Goal: Obtain resource: Download file/media

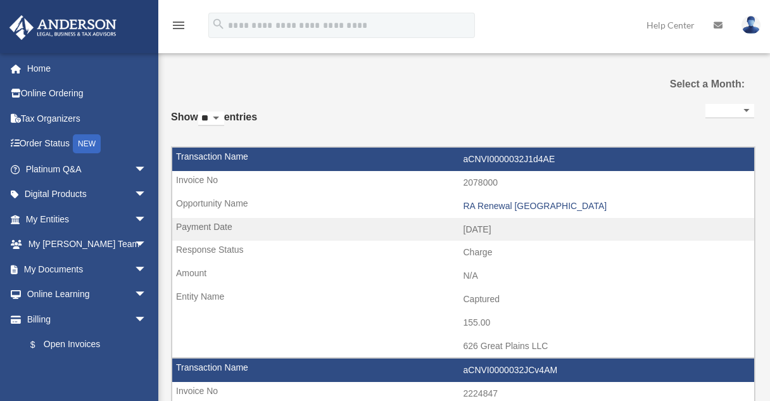
select select
click at [134, 268] on span "arrow_drop_down" at bounding box center [146, 269] width 25 height 26
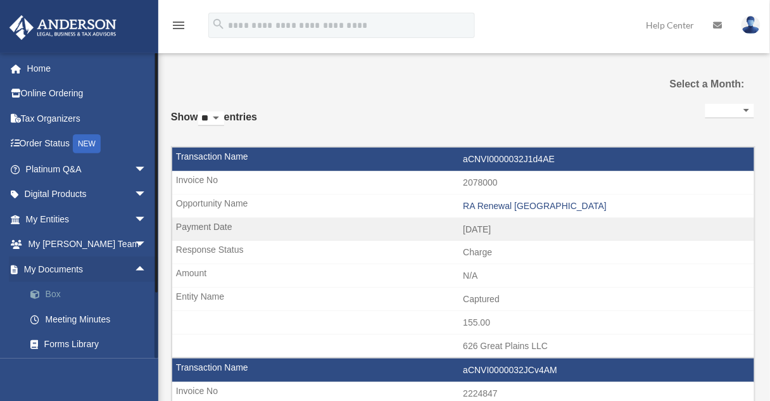
click at [59, 294] on link "Box" at bounding box center [92, 294] width 148 height 25
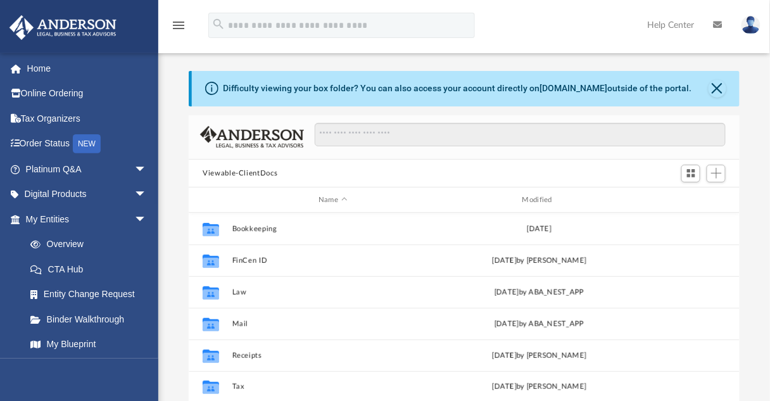
scroll to position [280, 543]
click at [714, 89] on button "Close" at bounding box center [717, 89] width 18 height 18
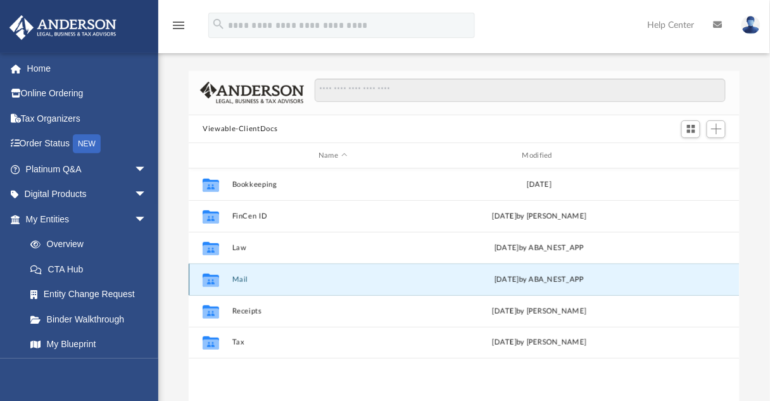
click at [239, 277] on button "Mail" at bounding box center [332, 279] width 201 height 8
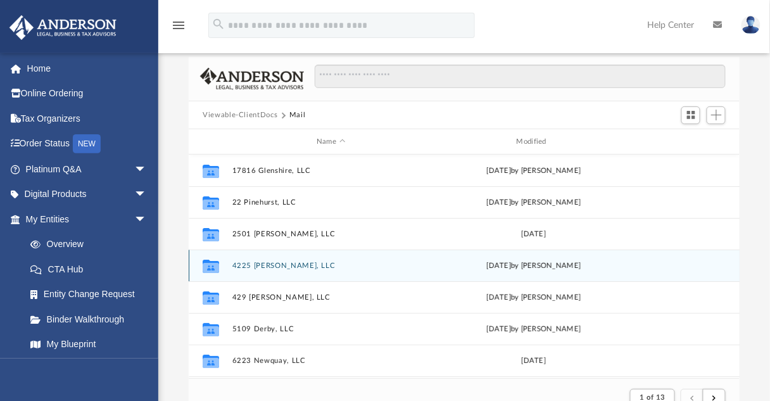
scroll to position [0, 0]
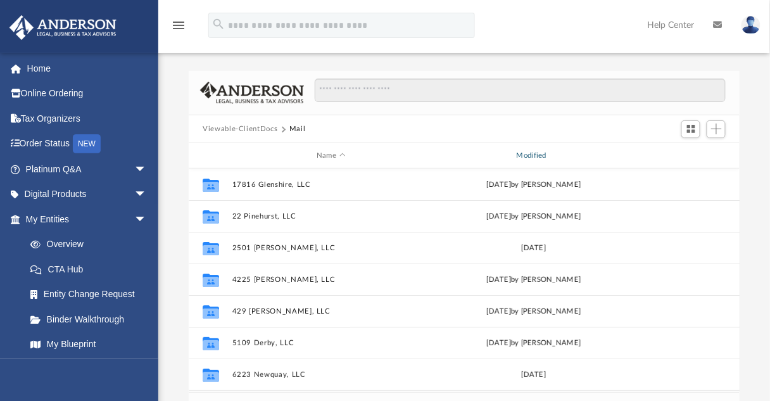
click at [531, 154] on div "Modified" at bounding box center [534, 155] width 198 height 11
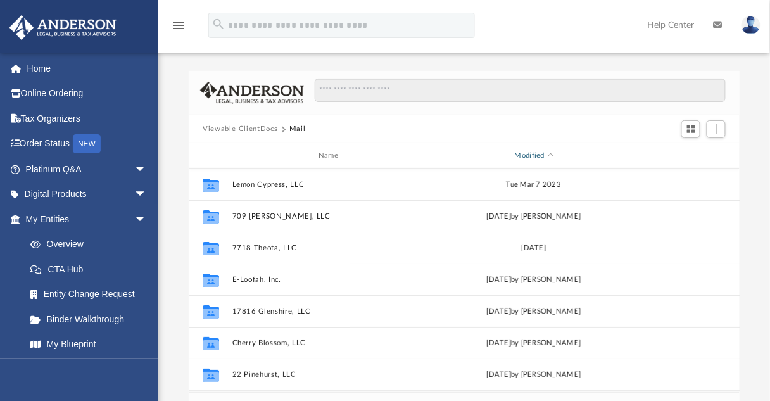
click at [553, 156] on div "Modified" at bounding box center [534, 155] width 198 height 11
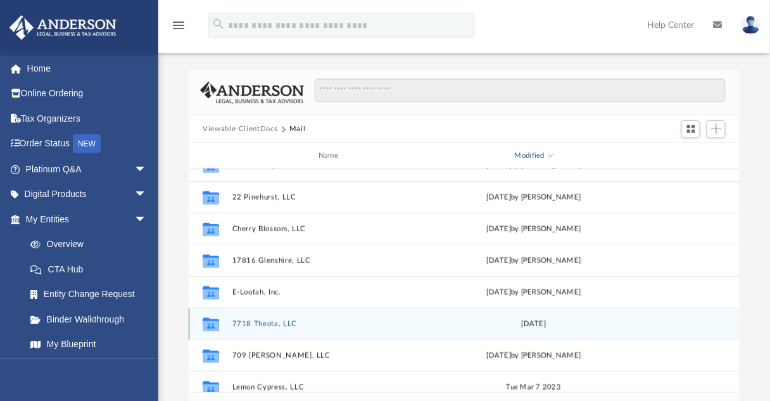
scroll to position [506, 0]
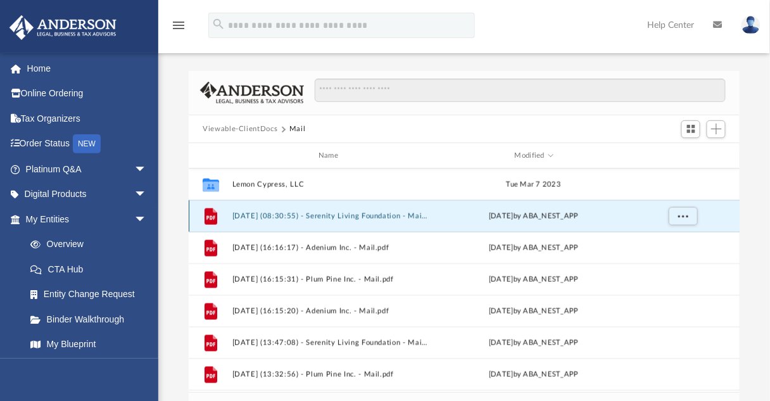
click at [380, 218] on button "[DATE] (08:30:55) - Serenity Living Foundation - Mail.pdf" at bounding box center [331, 216] width 198 height 8
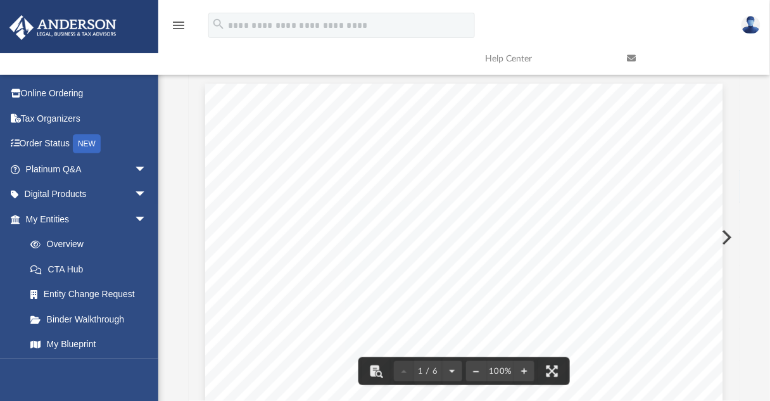
scroll to position [0, 0]
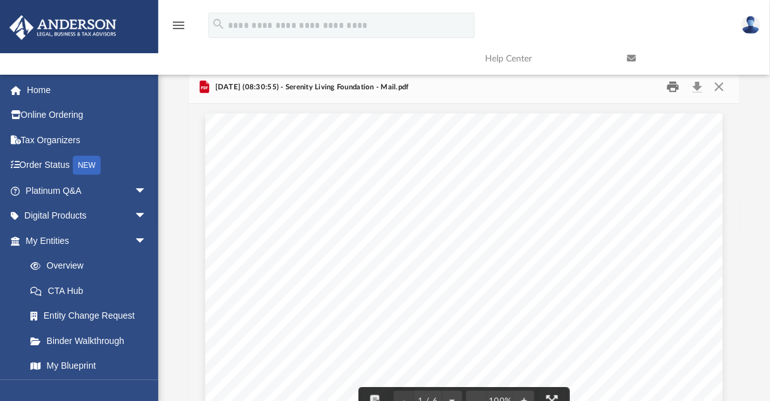
click at [674, 89] on button "Print" at bounding box center [672, 87] width 25 height 20
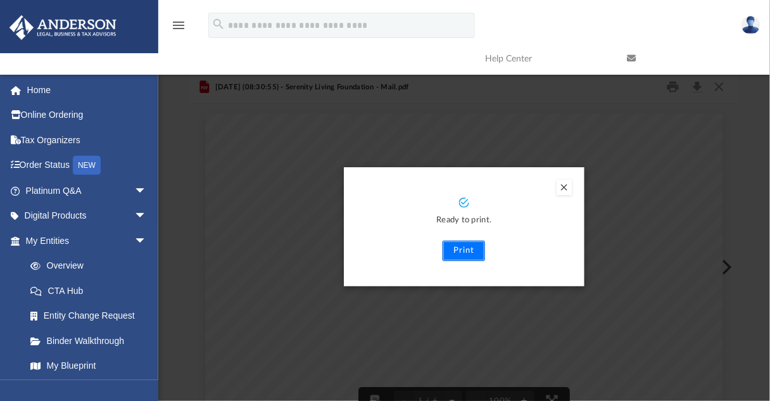
click at [460, 251] on button "Print" at bounding box center [464, 251] width 42 height 20
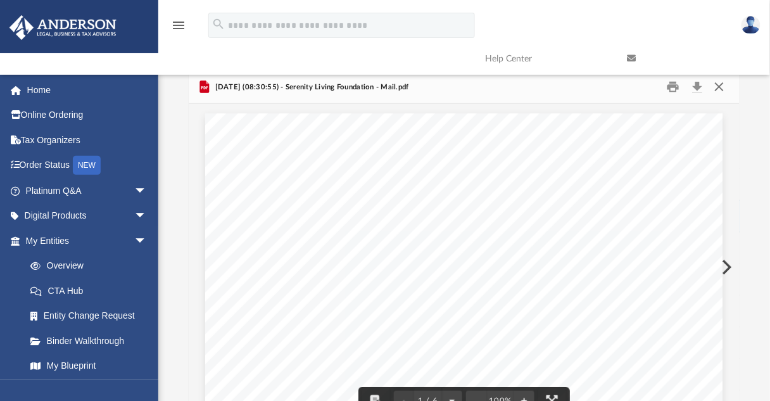
click at [720, 87] on button "Close" at bounding box center [719, 87] width 23 height 20
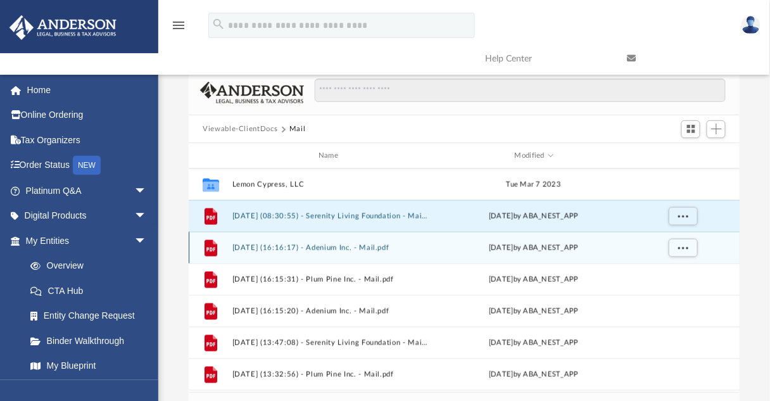
click at [536, 249] on div "[DATE] by ABA_NEST_APP" at bounding box center [534, 247] width 198 height 11
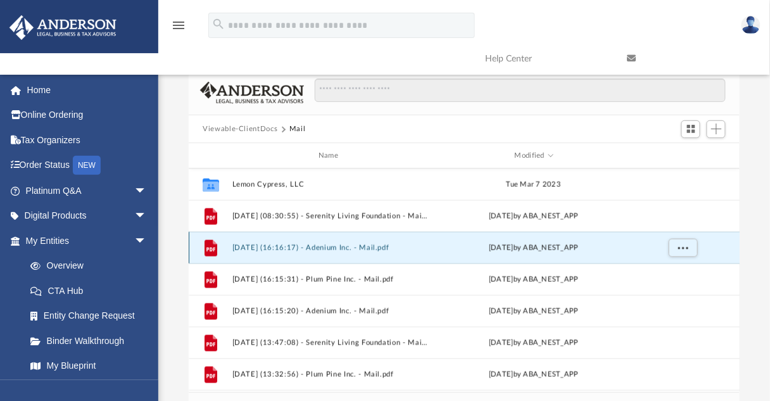
click at [339, 250] on button "[DATE] (16:16:17) - Adenium Inc. - Mail.pdf" at bounding box center [331, 248] width 198 height 8
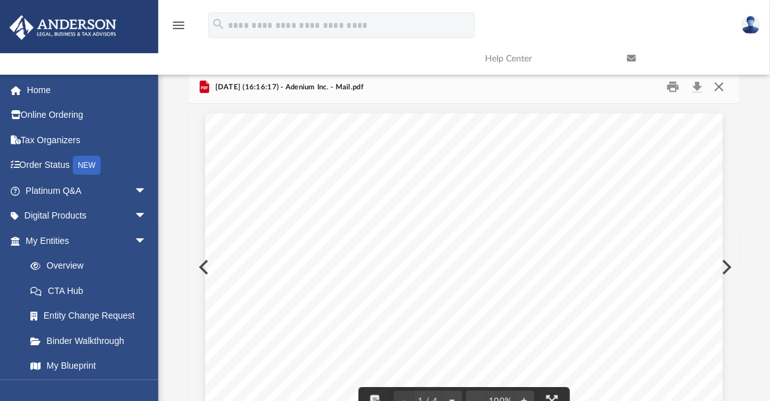
click at [721, 85] on button "Close" at bounding box center [719, 87] width 23 height 20
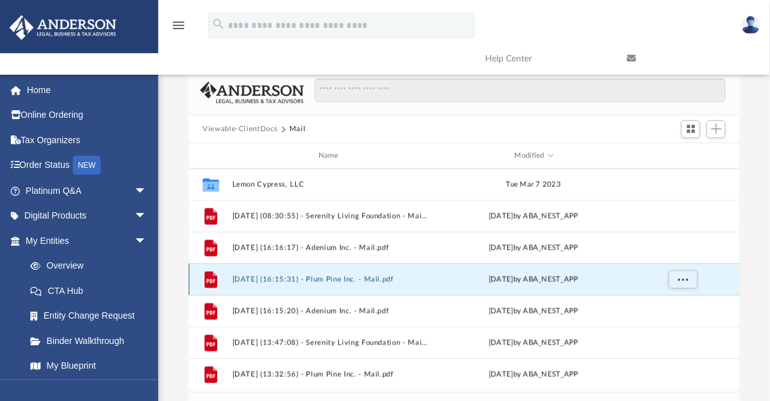
click at [334, 278] on button "[DATE] (16:15:31) - Plum Pine Inc. - Mail.pdf" at bounding box center [331, 279] width 198 height 8
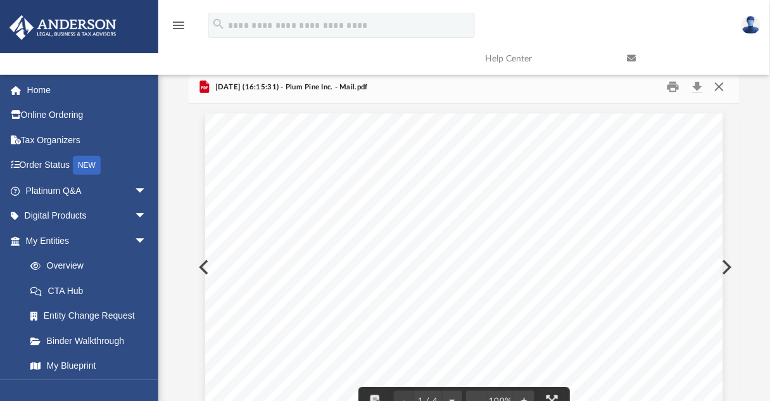
click at [720, 85] on button "Close" at bounding box center [719, 87] width 23 height 20
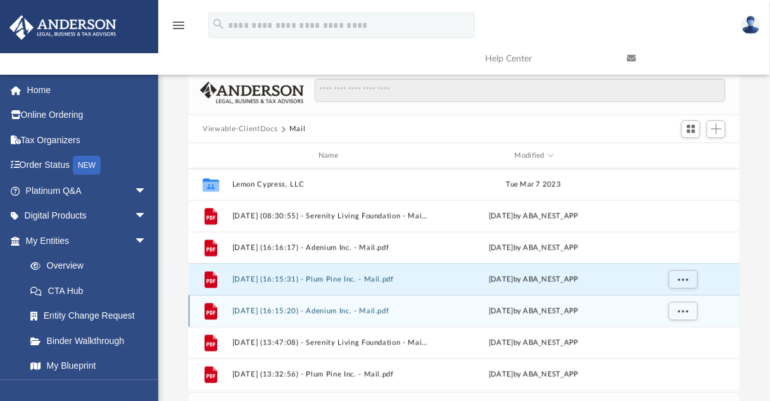
click at [358, 310] on button "[DATE] (16:15:20) - Adenium Inc. - Mail.pdf" at bounding box center [331, 311] width 198 height 8
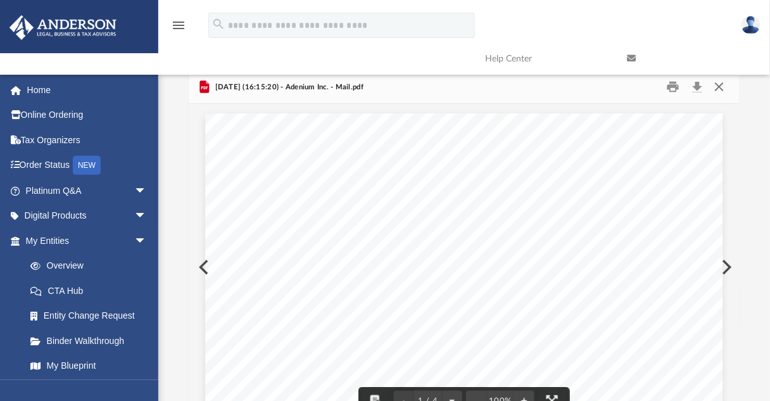
click at [718, 85] on button "Close" at bounding box center [719, 87] width 23 height 20
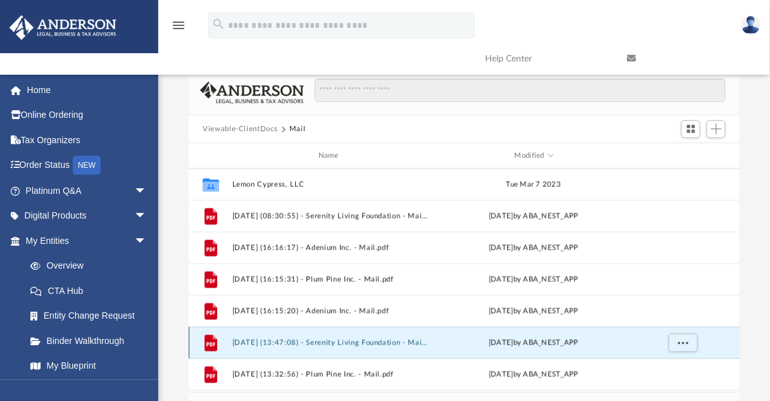
click at [367, 341] on button "[DATE] (13:47:08) - Serenity Living Foundation - Mail.pdf" at bounding box center [331, 343] width 198 height 8
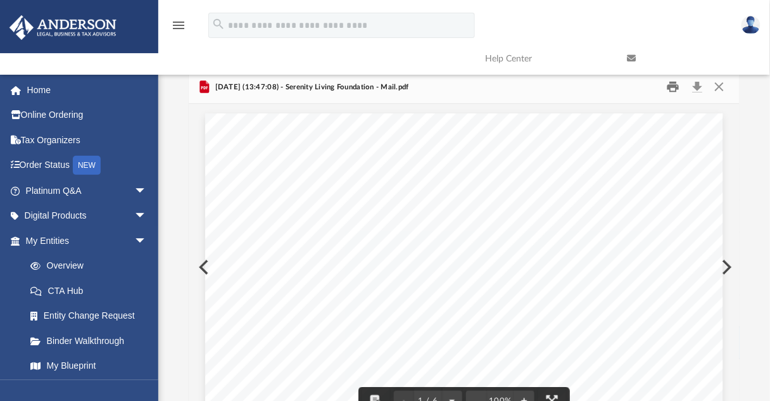
click at [677, 87] on button "Print" at bounding box center [672, 87] width 25 height 20
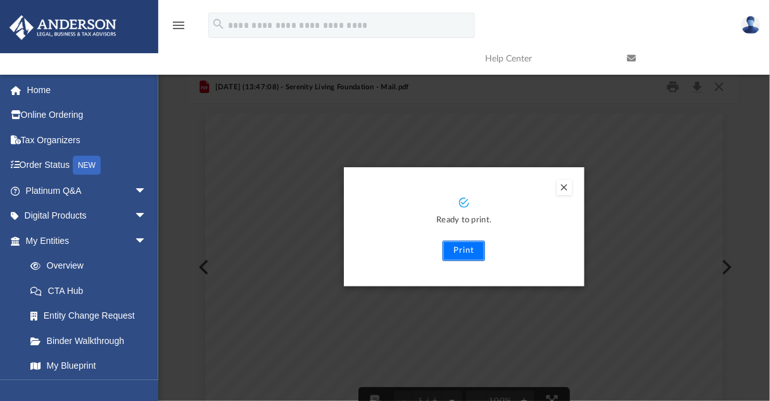
click at [466, 249] on button "Print" at bounding box center [464, 251] width 42 height 20
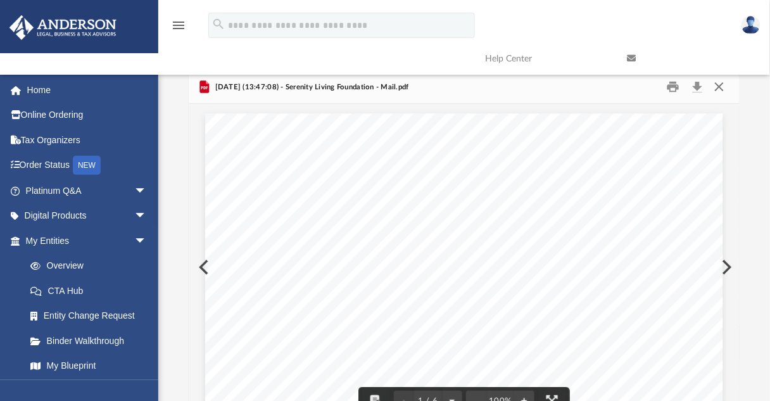
click at [721, 85] on button "Close" at bounding box center [719, 87] width 23 height 20
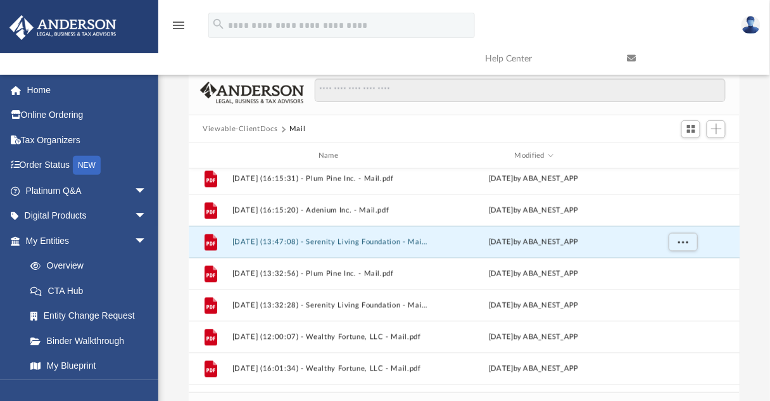
scroll to position [608, 0]
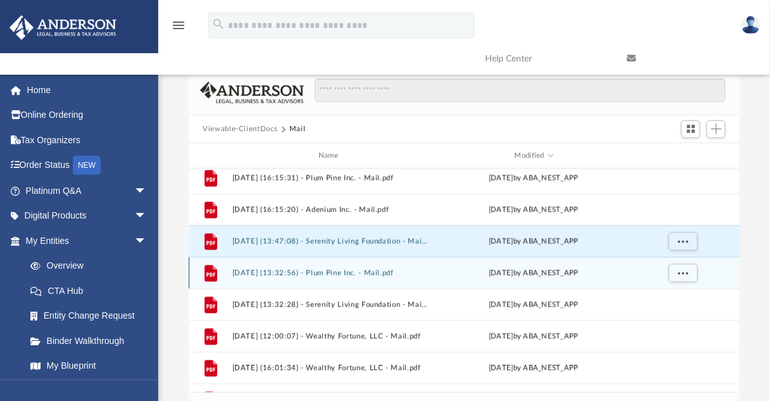
click at [337, 273] on button "[DATE] (13:32:56) - Plum Pine Inc. - Mail.pdf" at bounding box center [331, 273] width 198 height 8
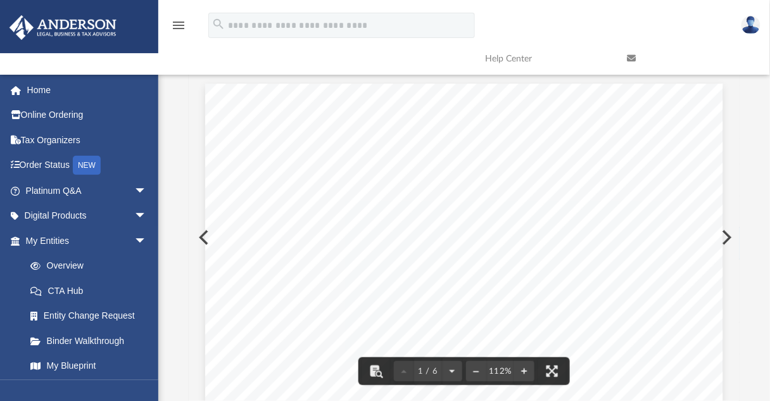
scroll to position [0, 0]
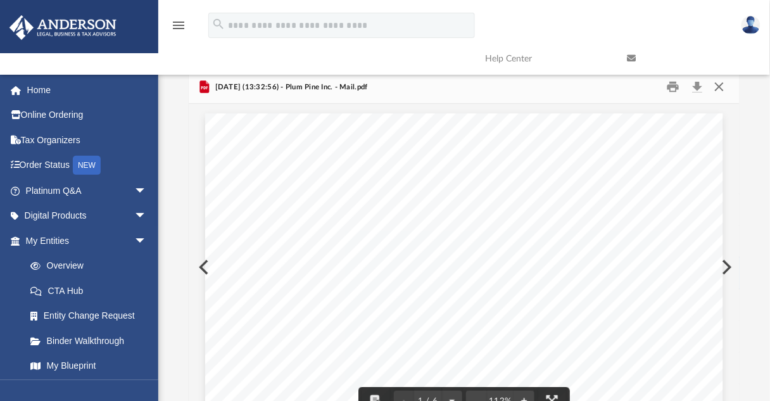
drag, startPoint x: 720, startPoint y: 87, endPoint x: 714, endPoint y: 89, distance: 7.2
click at [720, 87] on button "Close" at bounding box center [719, 87] width 23 height 20
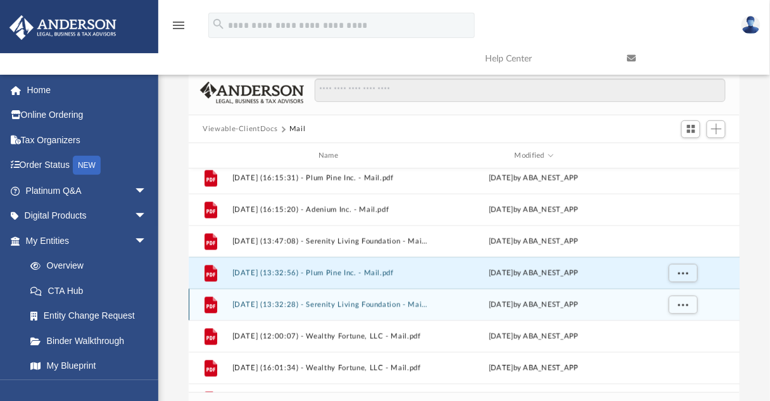
click at [329, 305] on button "[DATE] (13:32:28) - Serenity Living Foundation - Mail.pdf" at bounding box center [331, 305] width 198 height 8
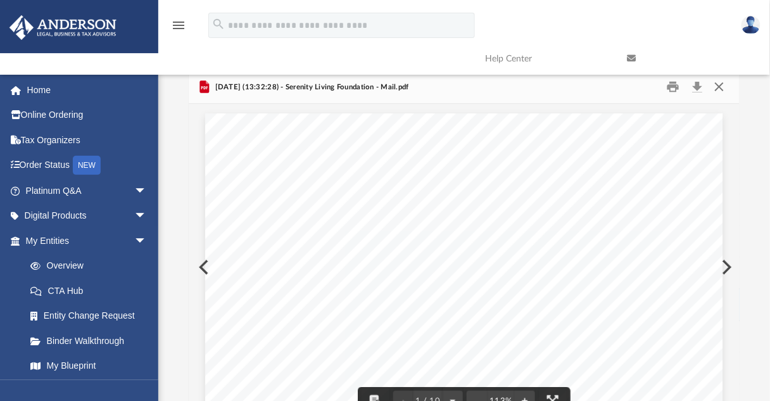
click at [716, 91] on button "Close" at bounding box center [719, 87] width 23 height 20
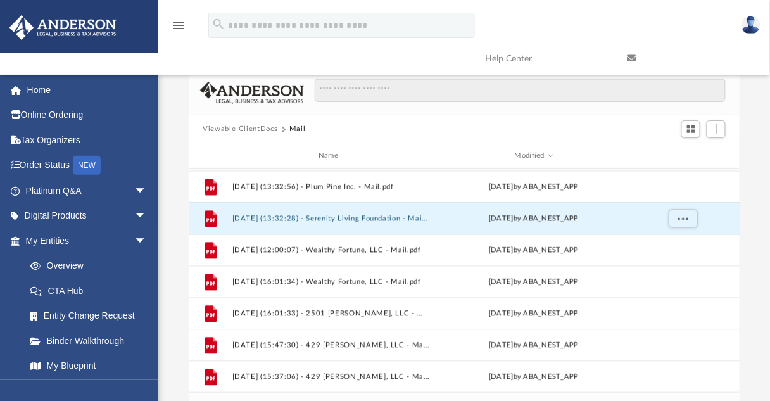
scroll to position [709, 0]
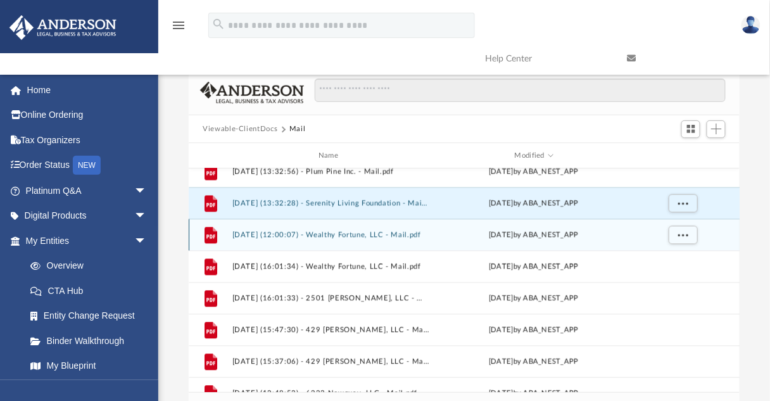
click at [384, 241] on div "File [DATE] (12:00:07) - Wealthy Fortune, LLC - Mail.pdf [DATE] by ABA_NEST_APP" at bounding box center [464, 235] width 551 height 32
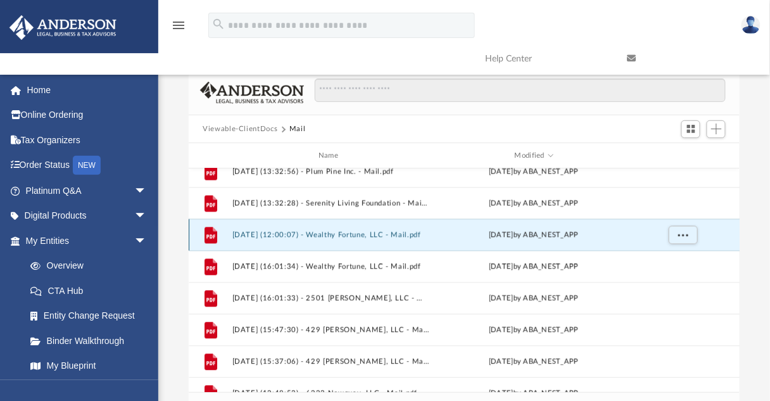
click at [386, 233] on button "[DATE] (12:00:07) - Wealthy Fortune, LLC - Mail.pdf" at bounding box center [331, 235] width 198 height 8
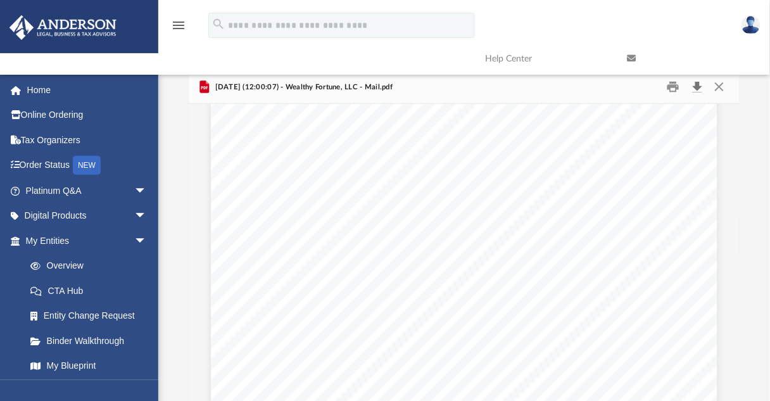
click at [698, 85] on button "Download" at bounding box center [697, 87] width 23 height 20
click at [719, 88] on button "Close" at bounding box center [719, 87] width 23 height 20
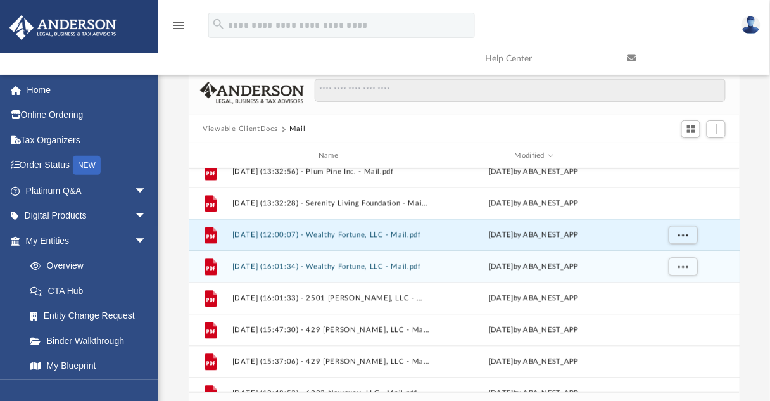
click at [368, 263] on button "[DATE] (16:01:34) - Wealthy Fortune, LLC - Mail.pdf" at bounding box center [331, 267] width 198 height 8
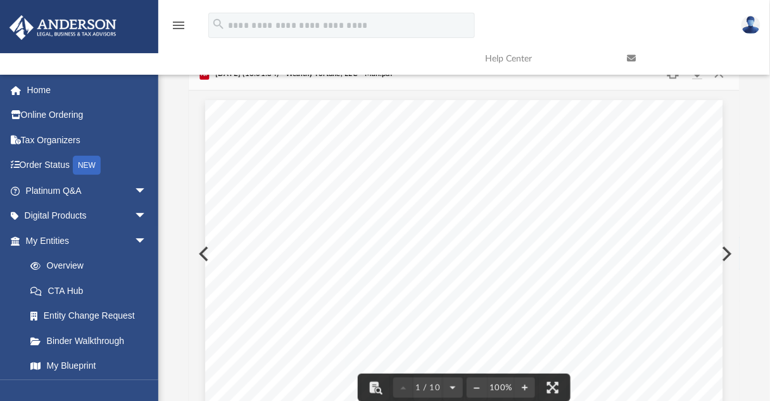
scroll to position [0, 0]
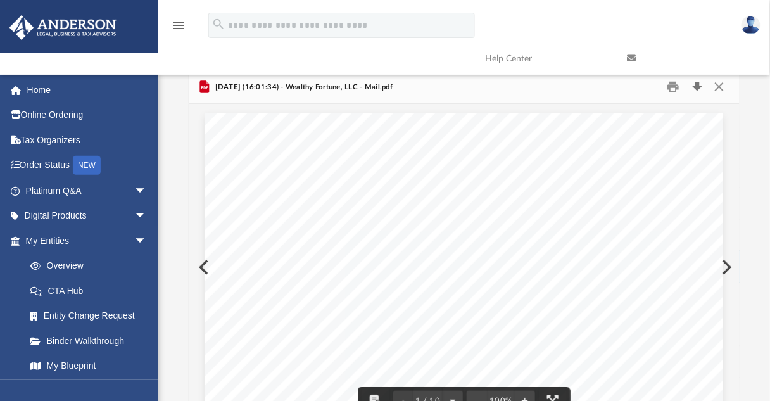
click at [698, 86] on button "Download" at bounding box center [697, 87] width 23 height 20
click at [717, 86] on button "Close" at bounding box center [719, 87] width 23 height 20
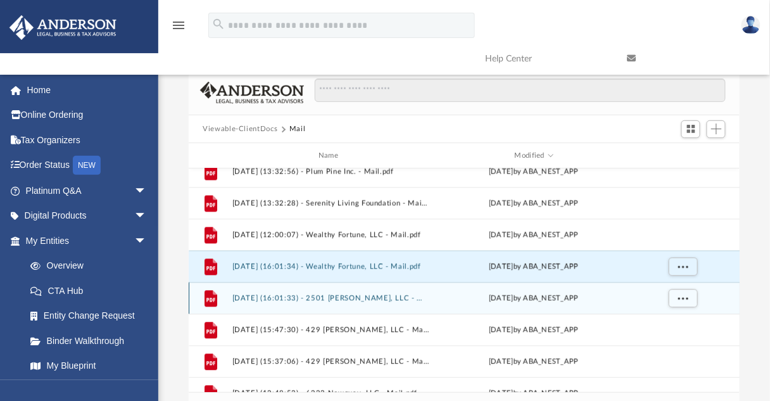
click at [363, 296] on button "[DATE] (16:01:33) - 2501 [PERSON_NAME], LLC - Mail.pdf" at bounding box center [331, 298] width 198 height 8
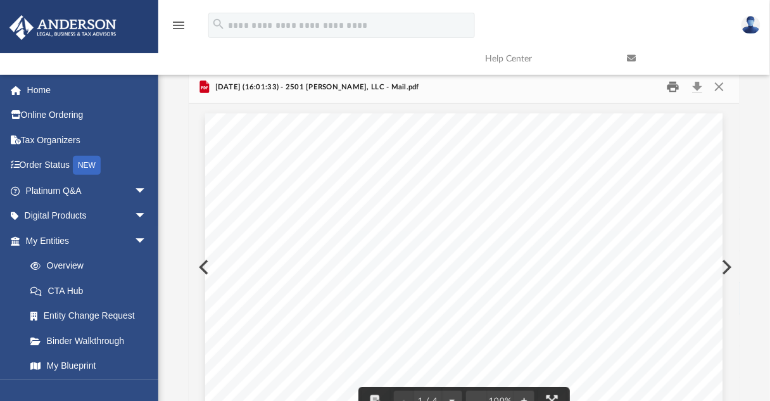
click at [669, 87] on button "Print" at bounding box center [672, 87] width 25 height 20
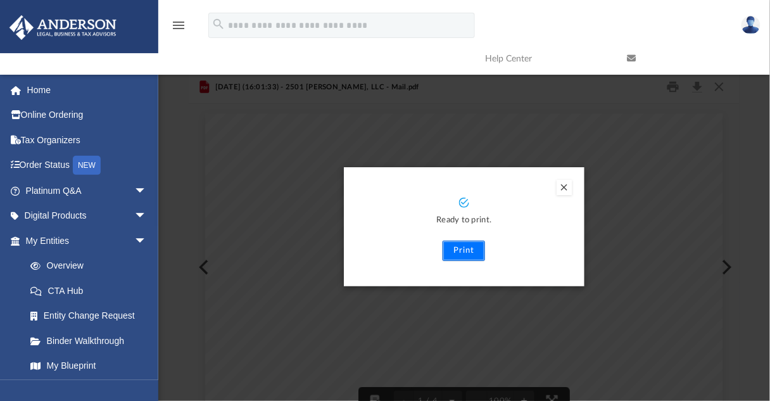
click at [457, 255] on button "Print" at bounding box center [464, 251] width 42 height 20
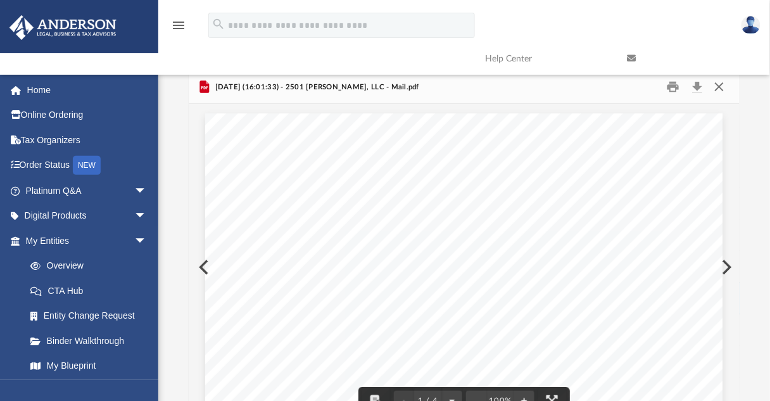
click at [716, 89] on button "Close" at bounding box center [719, 87] width 23 height 20
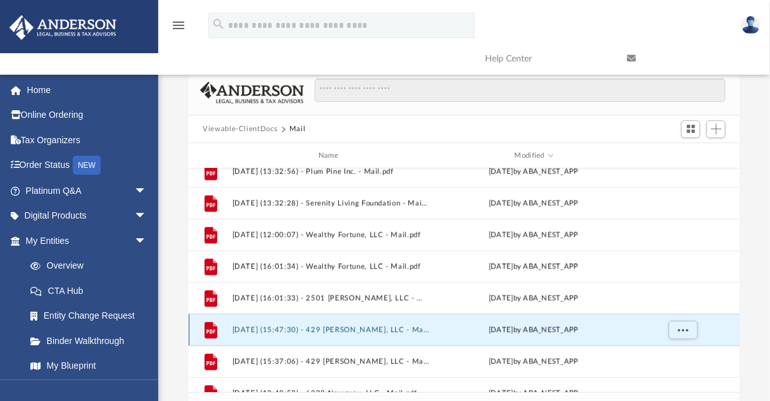
click at [261, 331] on button "[DATE] (15:47:30) - 429 [PERSON_NAME], LLC - Mail.pdf" at bounding box center [331, 330] width 198 height 8
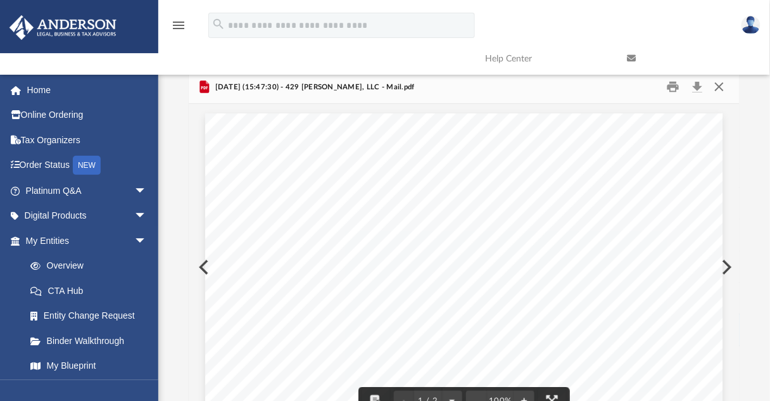
click at [721, 91] on button "Close" at bounding box center [719, 87] width 23 height 20
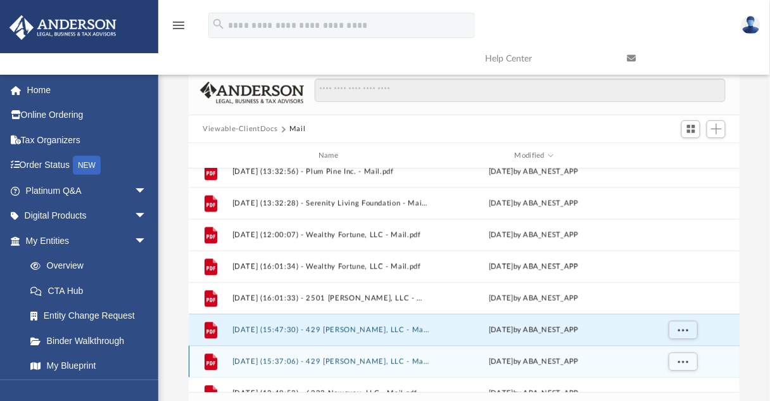
click at [345, 361] on button "[DATE] (15:37:06) - 429 [PERSON_NAME], LLC - Mail.pdf" at bounding box center [331, 362] width 198 height 8
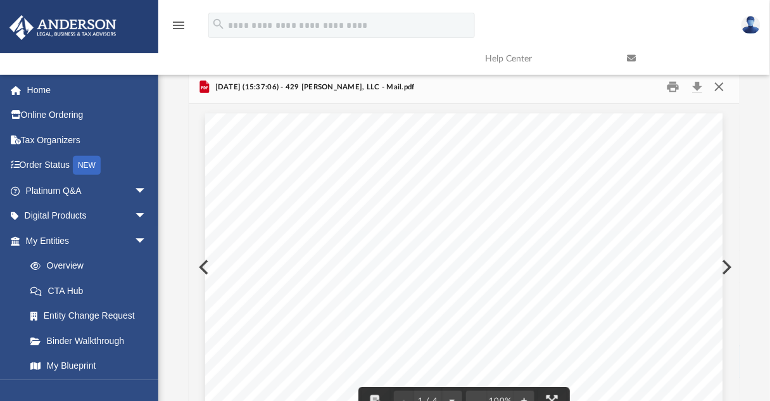
click at [717, 89] on button "Close" at bounding box center [719, 87] width 23 height 20
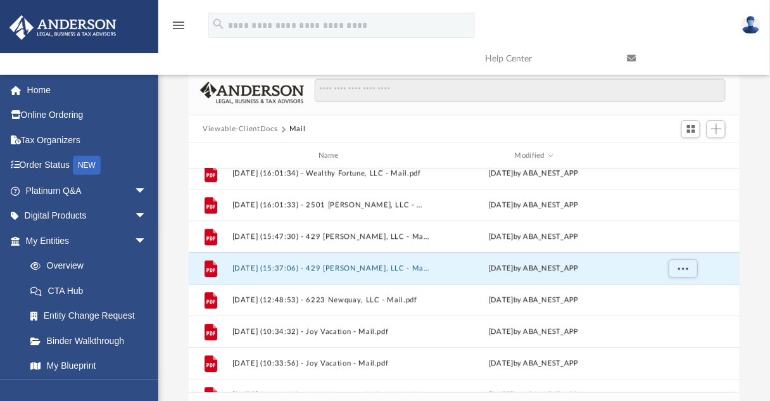
scroll to position [810, 0]
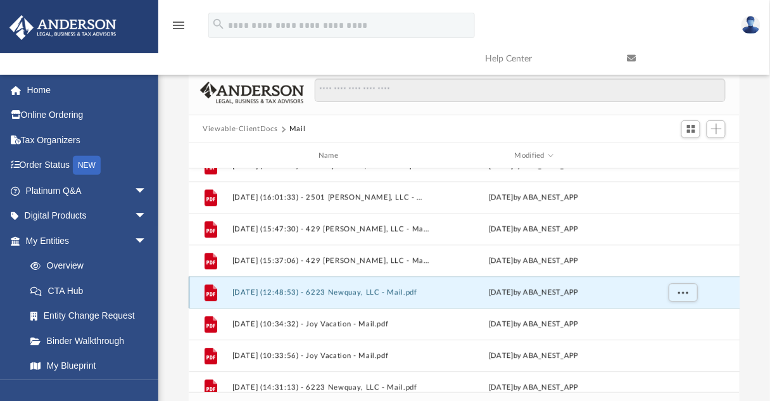
click at [358, 293] on button "[DATE] (12:48:53) - 6223 Newquay, LLC - Mail.pdf" at bounding box center [331, 292] width 198 height 8
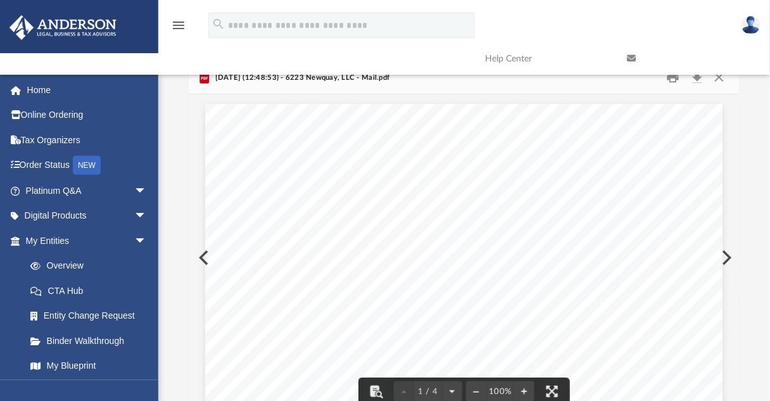
scroll to position [0, 0]
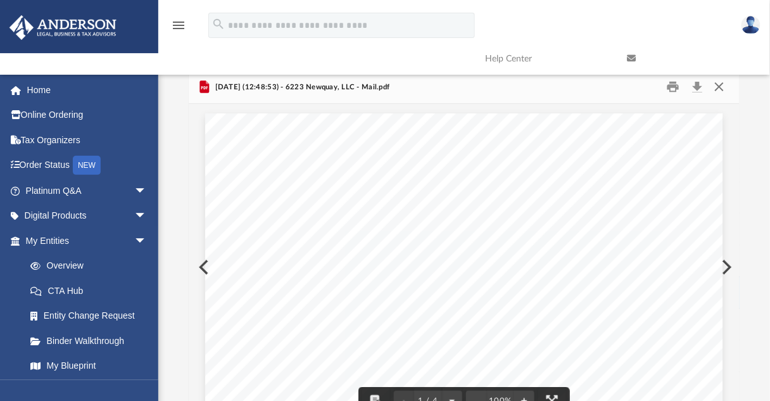
click at [720, 89] on button "Close" at bounding box center [719, 87] width 23 height 20
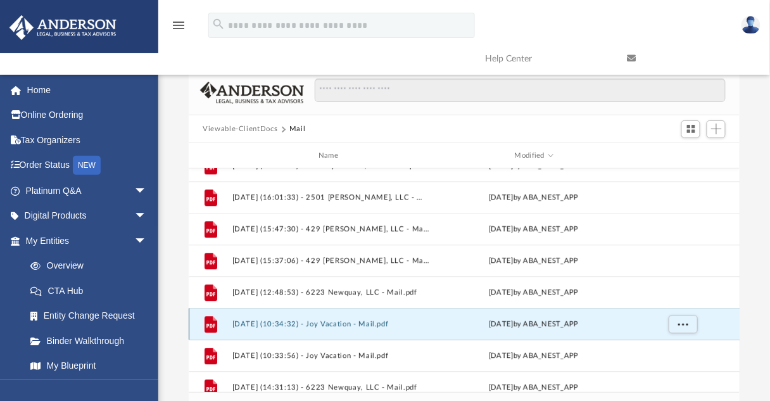
click at [356, 323] on button "[DATE] (10:34:32) - Joy Vacation - Mail.pdf" at bounding box center [331, 324] width 198 height 8
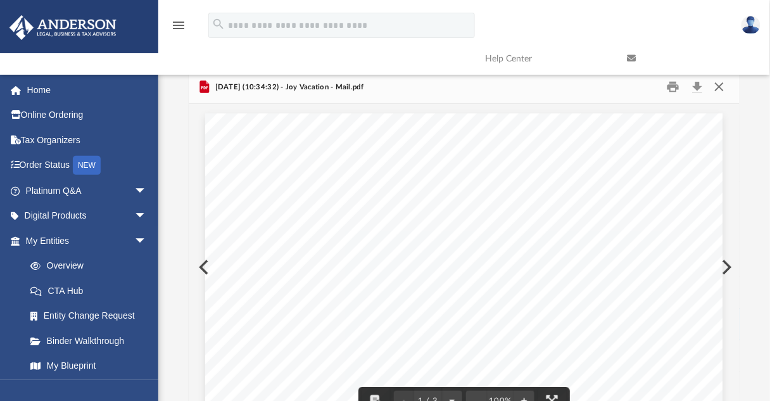
click at [720, 89] on button "Close" at bounding box center [719, 87] width 23 height 20
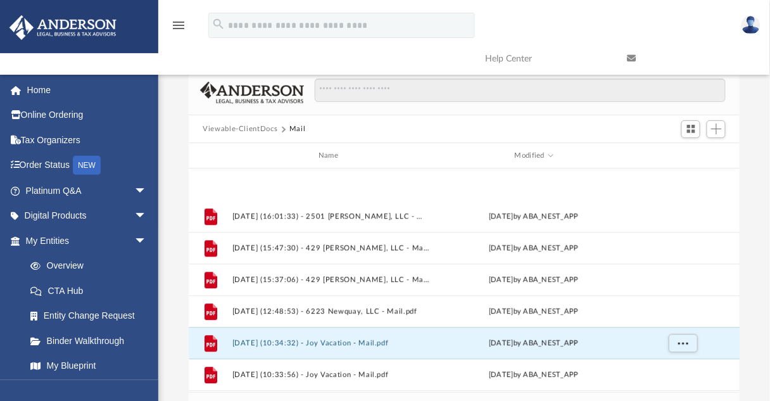
scroll to position [861, 0]
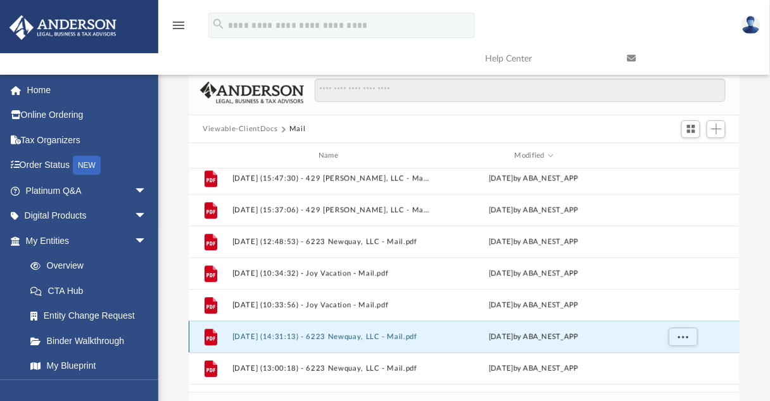
click at [350, 338] on button "[DATE] (14:31:13) - 6223 Newquay, LLC - Mail.pdf" at bounding box center [331, 336] width 198 height 8
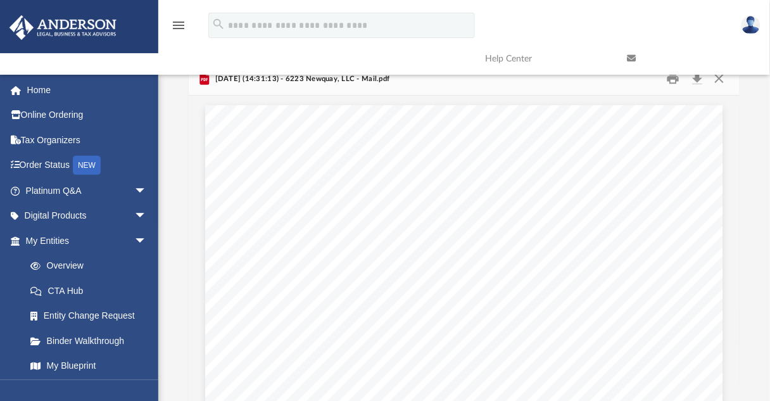
scroll to position [0, 0]
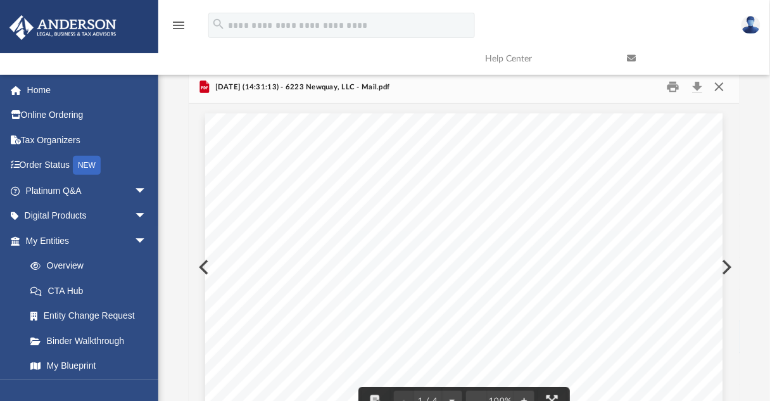
click at [718, 84] on button "Close" at bounding box center [719, 87] width 23 height 20
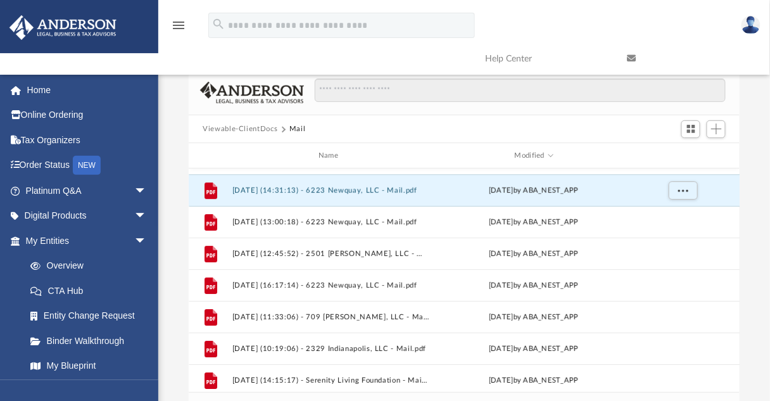
scroll to position [1013, 0]
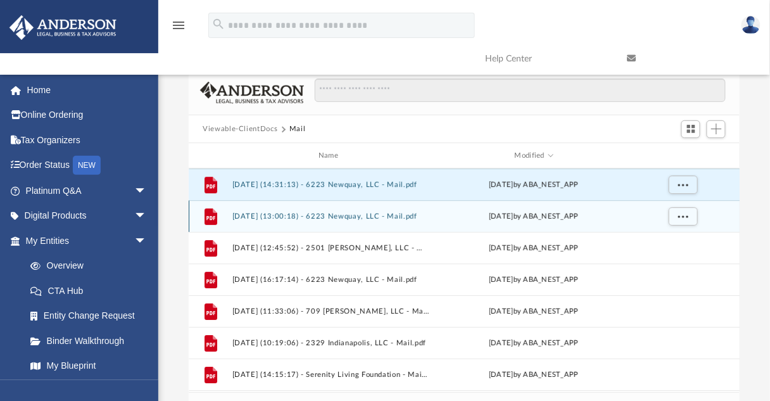
click at [310, 219] on button "[DATE] (13:00:18) - 6223 Newquay, LLC - Mail.pdf" at bounding box center [331, 216] width 198 height 8
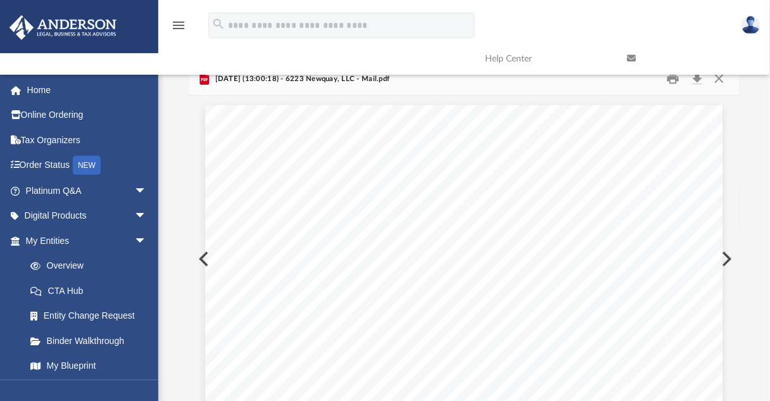
scroll to position [0, 0]
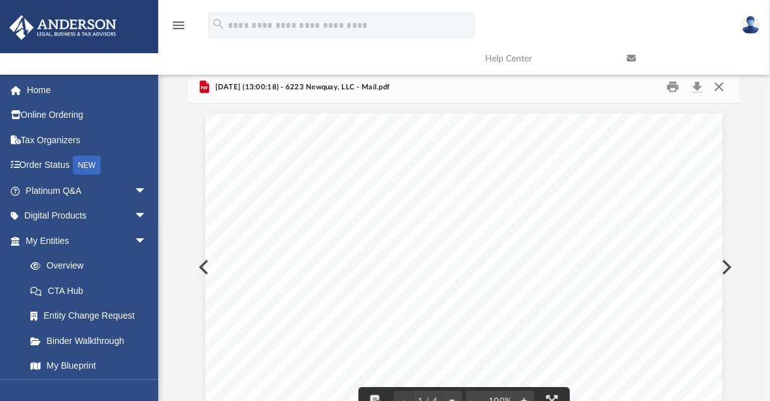
click at [720, 90] on button "Close" at bounding box center [719, 87] width 23 height 20
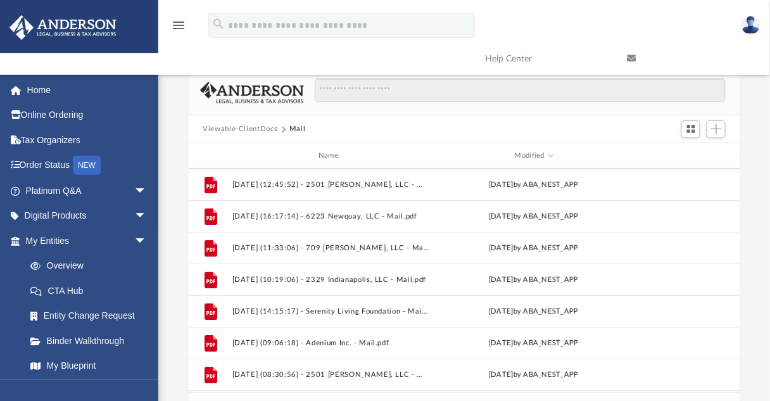
scroll to position [1013, 0]
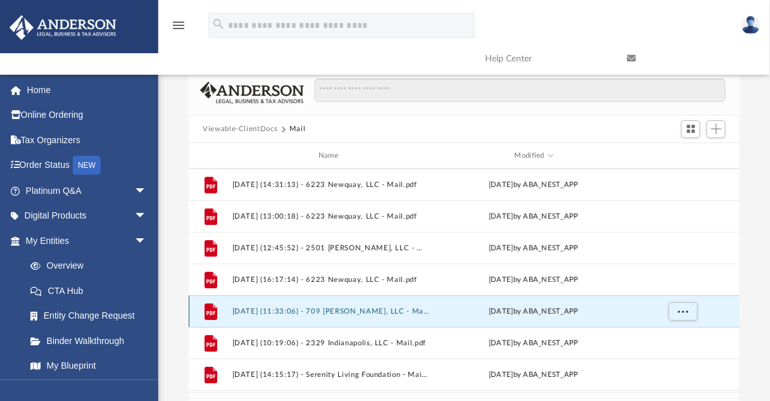
click at [318, 310] on button "[DATE] (11:33:06) - 709 [PERSON_NAME], LLC - Mail from [PERSON_NAME].pdf" at bounding box center [331, 311] width 198 height 8
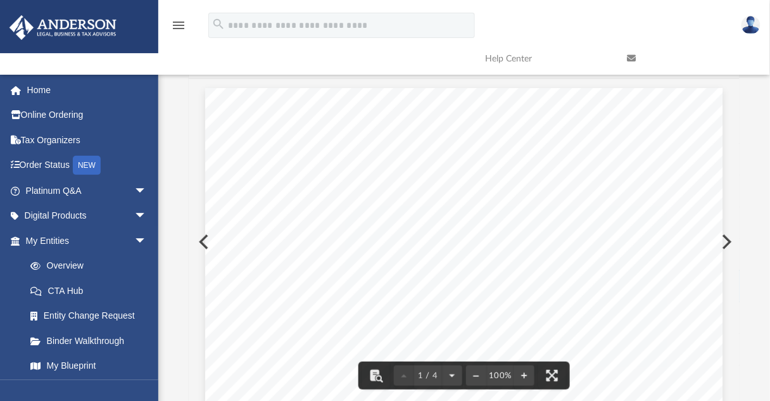
scroll to position [0, 0]
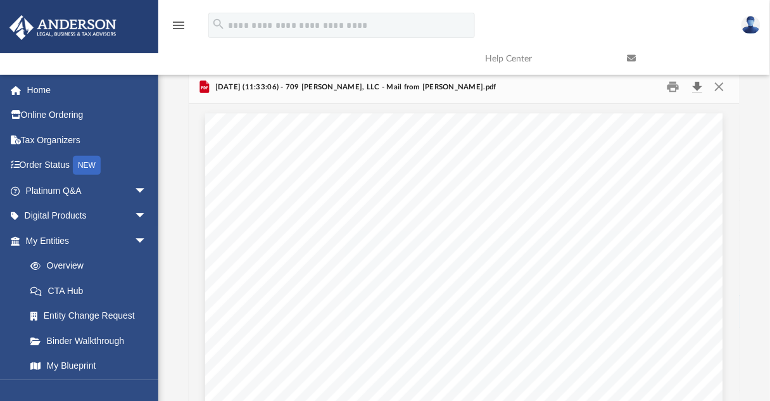
click at [696, 89] on button "Download" at bounding box center [697, 87] width 23 height 20
